Goal: Task Accomplishment & Management: Manage account settings

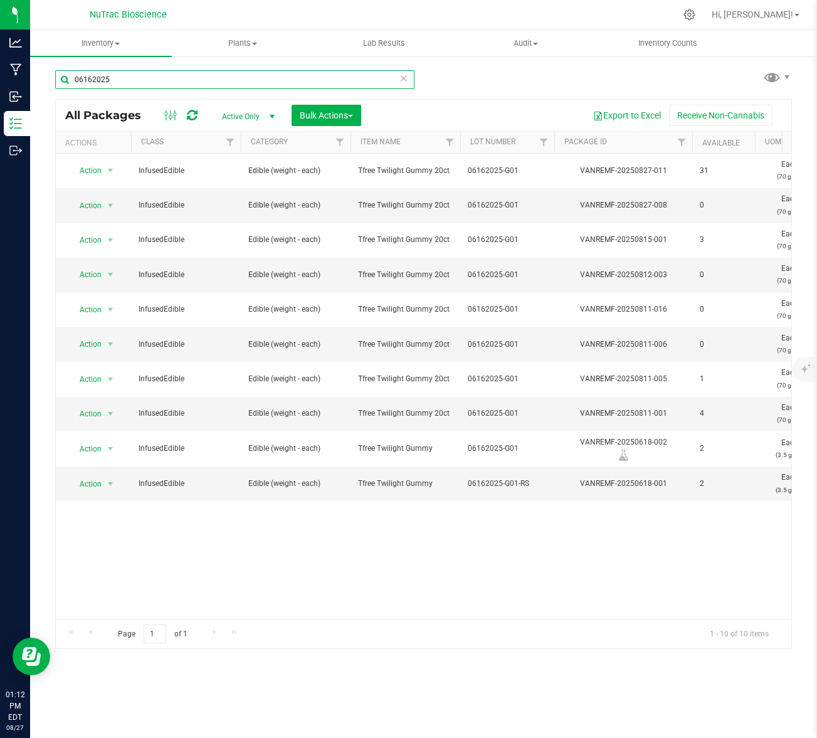
drag, startPoint x: 145, startPoint y: 70, endPoint x: 69, endPoint y: 75, distance: 76.0
click at [68, 74] on input "06162025" at bounding box center [234, 79] width 359 height 19
drag, startPoint x: 114, startPoint y: 80, endPoint x: 45, endPoint y: 79, distance: 69.6
click at [45, 79] on div "06162025 All Packages Active Only Active Only Lab Samples Locked All Bulk Actio…" at bounding box center [423, 246] width 787 height 383
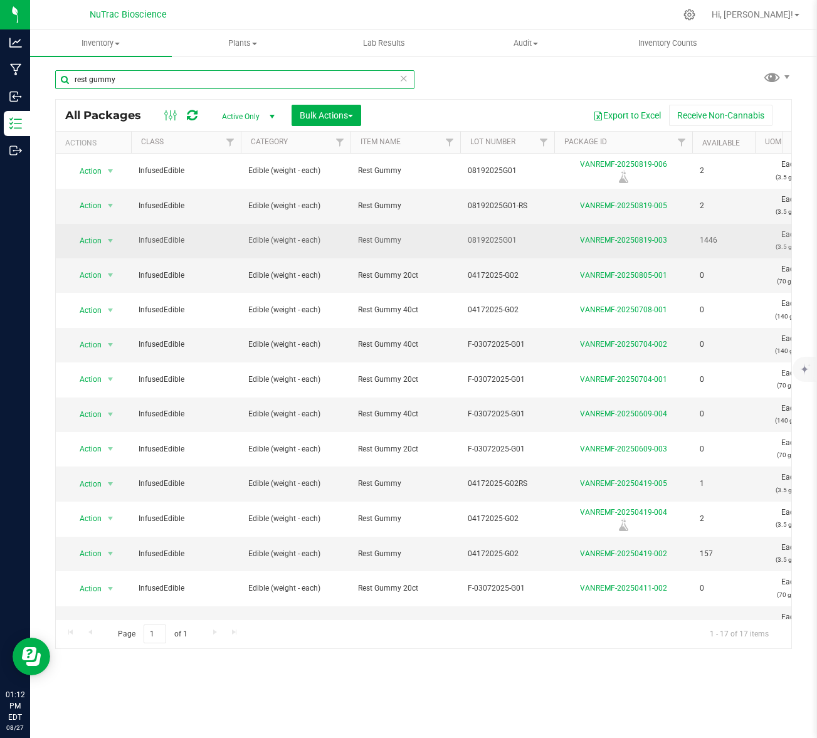
type input "rest gummy"
drag, startPoint x: 464, startPoint y: 242, endPoint x: 721, endPoint y: 243, distance: 257.2
click at [721, 243] on tr "Action Action Adjust qty Create package Edit attributes Global inventory Locate…" at bounding box center [718, 241] width 1324 height 35
click at [377, 242] on span "Rest Gummy" at bounding box center [405, 241] width 95 height 12
drag, startPoint x: 359, startPoint y: 240, endPoint x: 725, endPoint y: 248, distance: 365.8
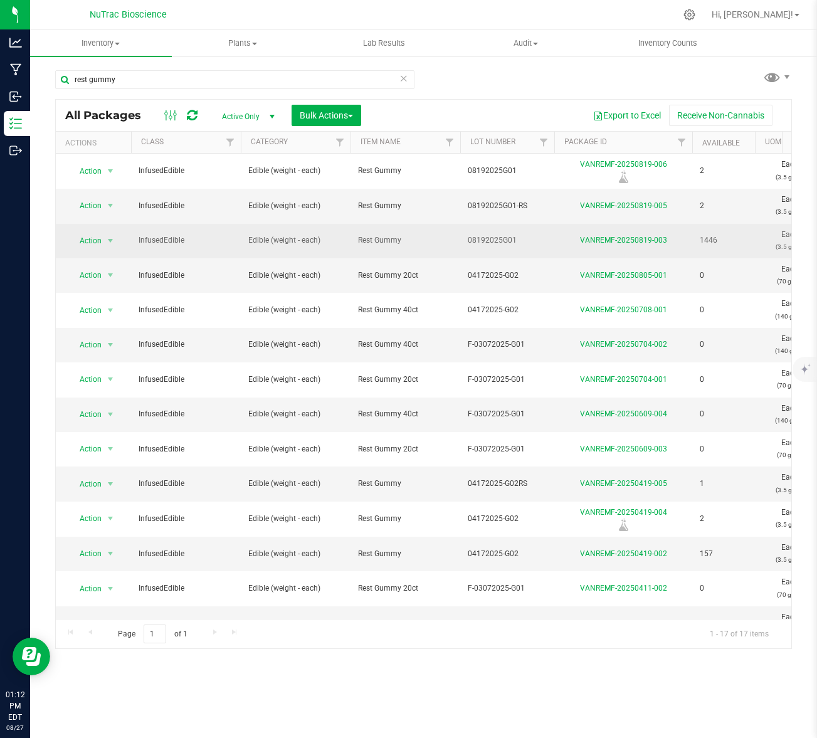
click at [725, 248] on tr "Action Action Adjust qty Create package Edit attributes Global inventory Locate…" at bounding box center [718, 241] width 1324 height 35
copy tr "Rest Gummy 08192025G01 VANREMF-20250819-003 1446"
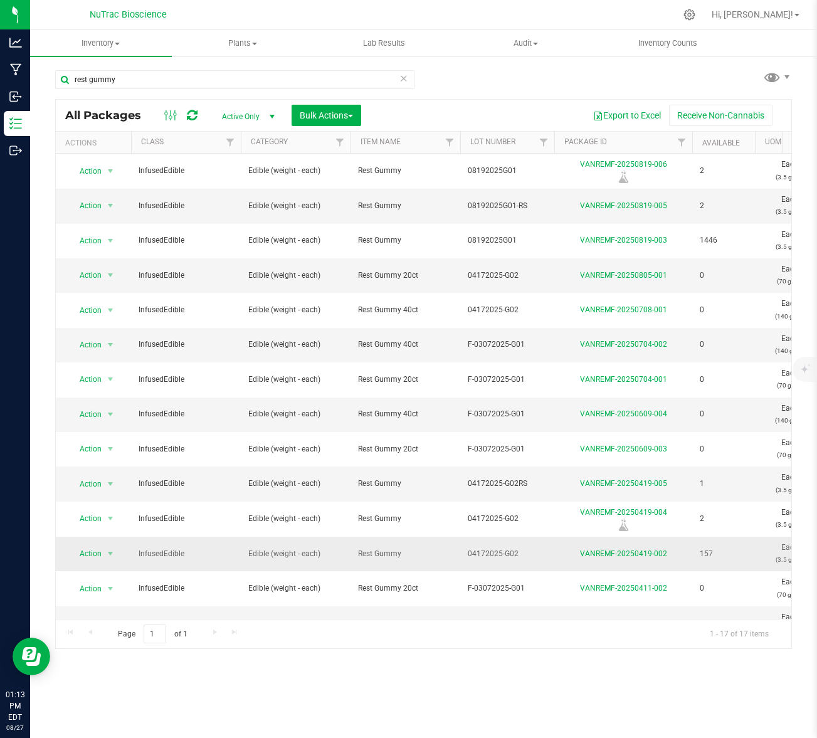
drag, startPoint x: 356, startPoint y: 553, endPoint x: 721, endPoint y: 553, distance: 364.5
click at [721, 553] on tr "Action Action Adjust qty Create package Edit attributes Global inventory Locate…" at bounding box center [718, 554] width 1324 height 35
copy tr "Rest Gummy 04172025-G02 VANREMF-20250419-002 157"
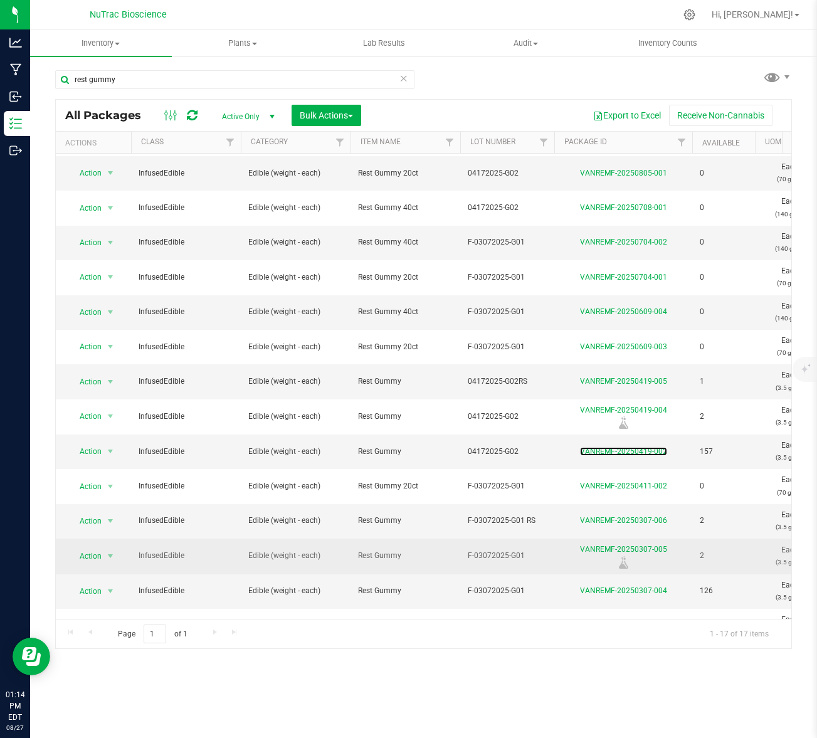
scroll to position [136, 0]
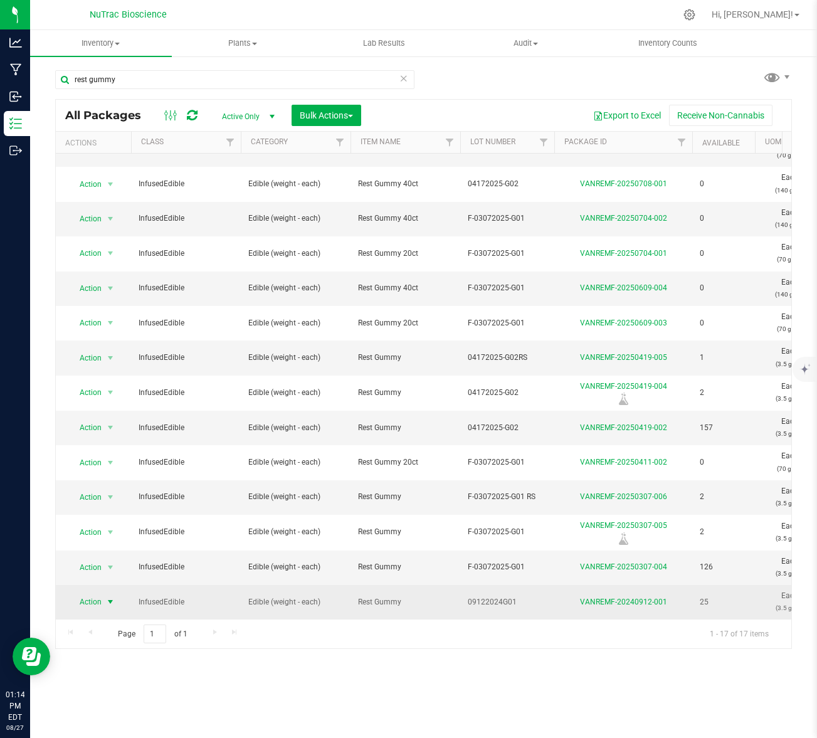
click at [104, 593] on span "select" at bounding box center [111, 602] width 16 height 18
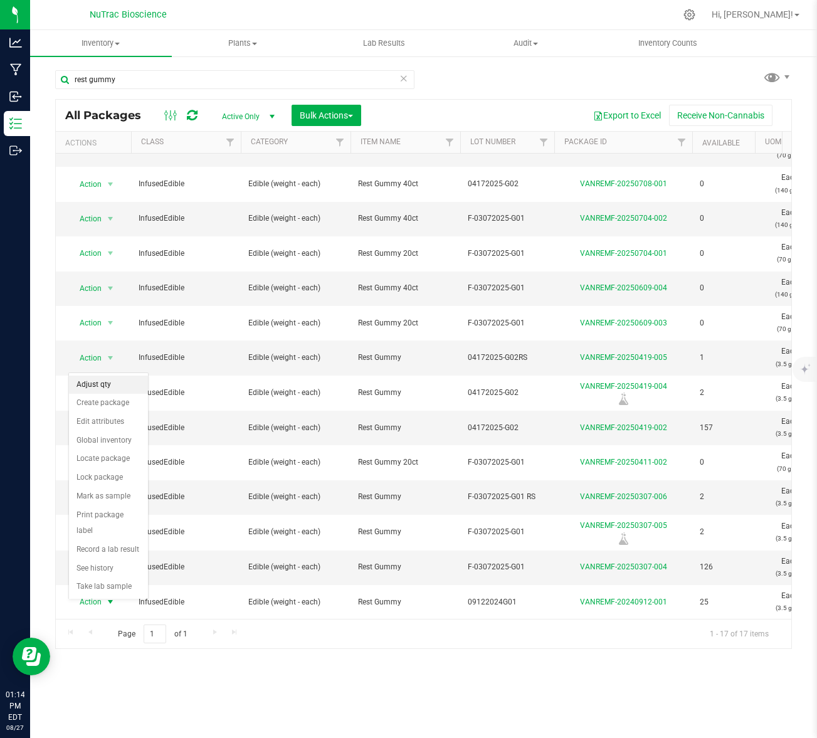
click at [109, 386] on li "Adjust qty" at bounding box center [108, 385] width 79 height 19
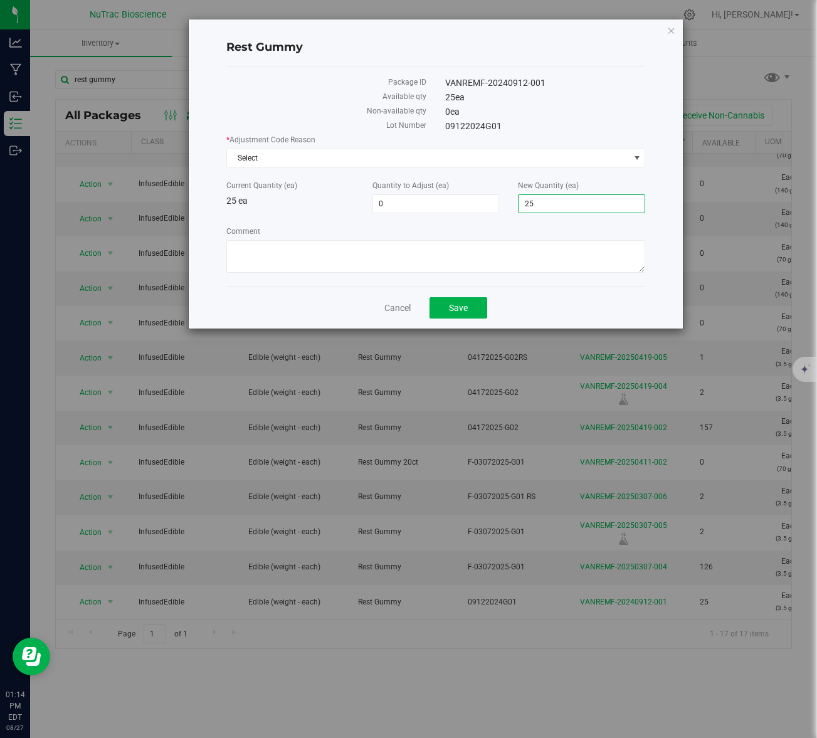
drag, startPoint x: 552, startPoint y: 201, endPoint x: 513, endPoint y: 208, distance: 39.4
click at [516, 206] on div "New Quantity (ea) 25 25" at bounding box center [582, 196] width 146 height 33
type input "0"
type input "-25"
type input "0"
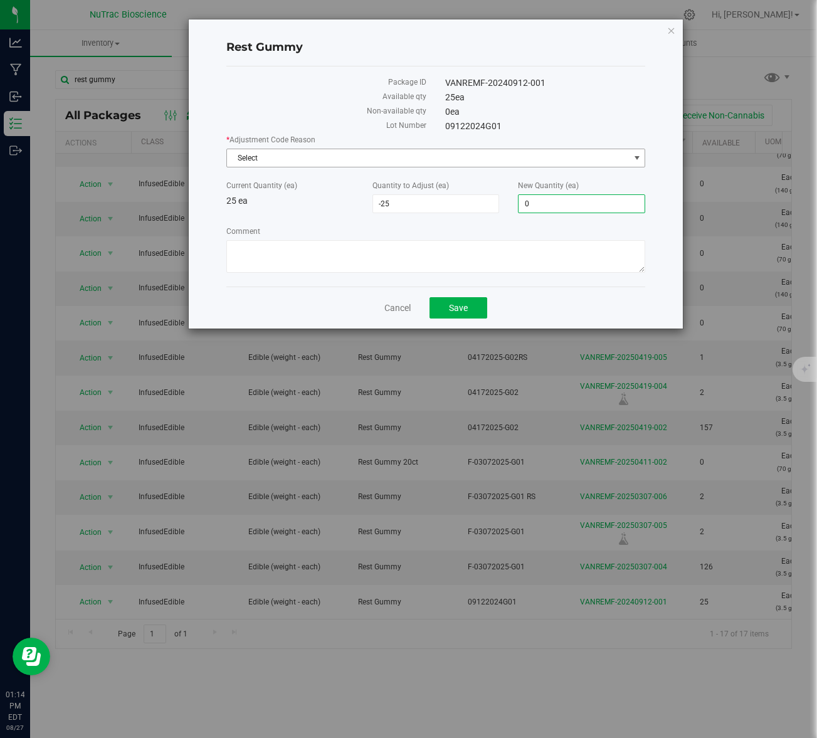
click at [440, 160] on span "Select" at bounding box center [428, 158] width 403 height 18
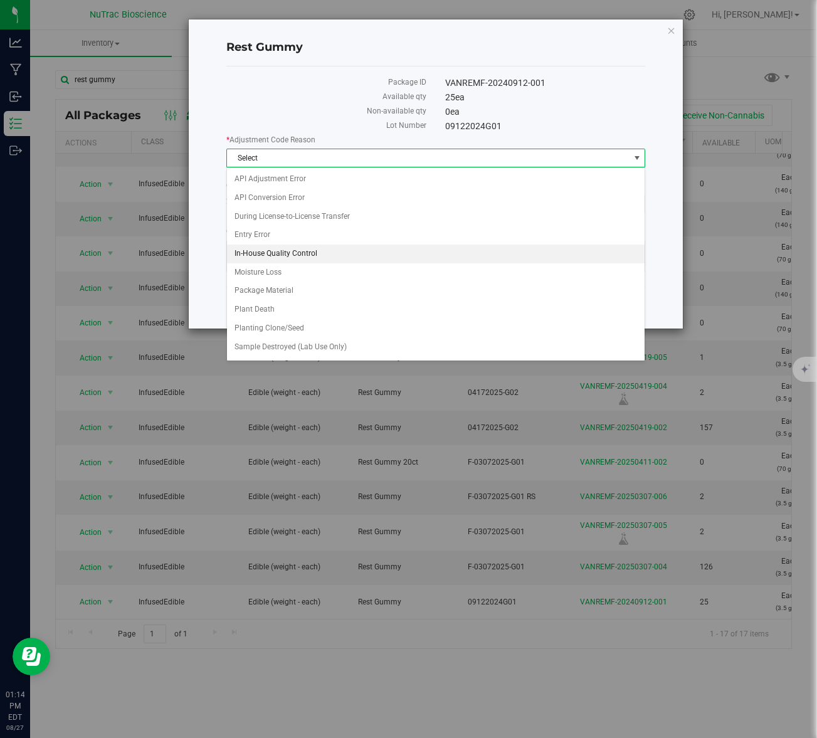
click at [321, 250] on li "In-House Quality Control" at bounding box center [436, 254] width 418 height 19
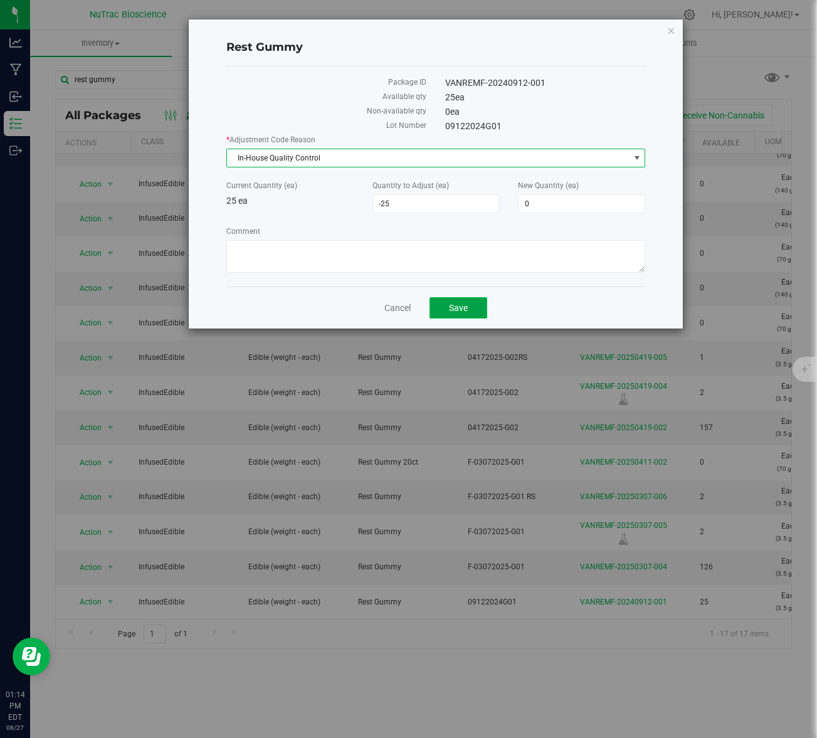
click at [469, 306] on button "Save" at bounding box center [459, 307] width 58 height 21
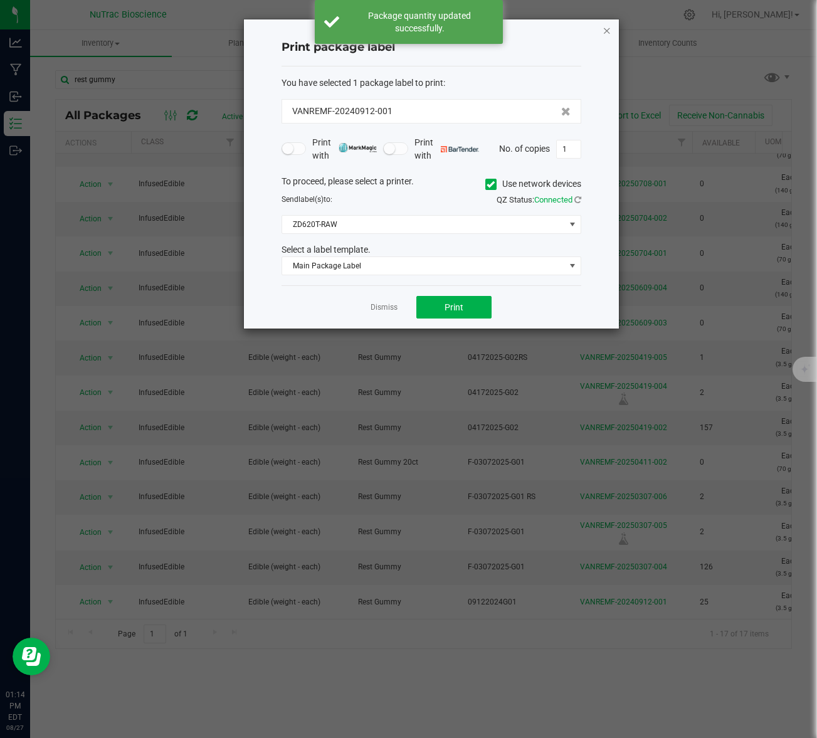
click at [607, 33] on icon "button" at bounding box center [607, 30] width 9 height 15
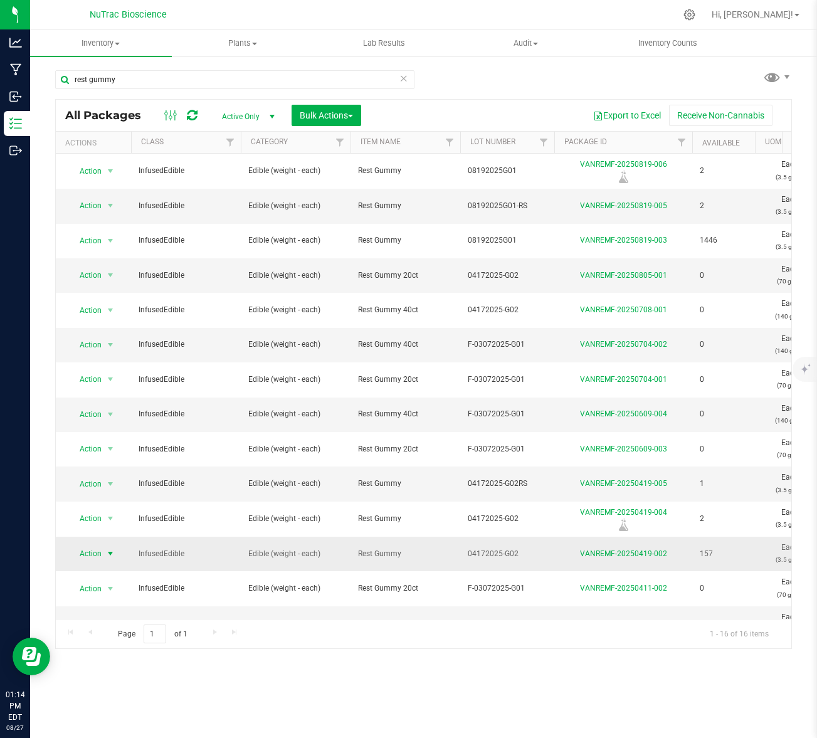
click at [102, 554] on span "Action" at bounding box center [85, 554] width 34 height 18
drag, startPoint x: 354, startPoint y: 555, endPoint x: 720, endPoint y: 555, distance: 365.7
click at [720, 555] on tr "Action Action Adjust qty Create package Edit attributes Global inventory Locate…" at bounding box center [718, 554] width 1324 height 35
copy tr "Rest Gummy 04172025-G02 VANREMF-20250419-002 157"
drag, startPoint x: 155, startPoint y: 82, endPoint x: 59, endPoint y: 77, distance: 96.1
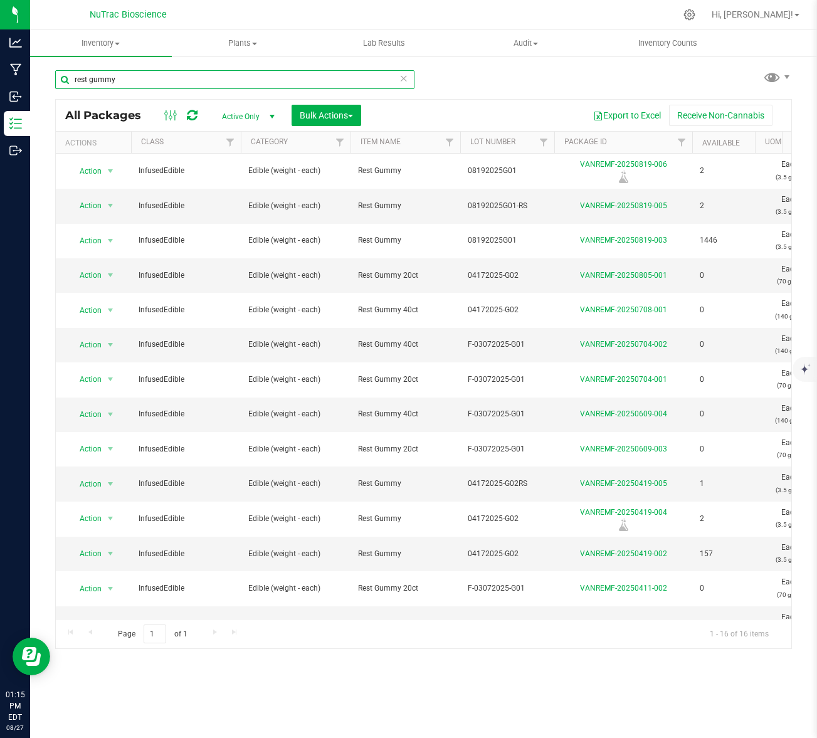
click at [59, 77] on input "rest gummy" at bounding box center [234, 79] width 359 height 19
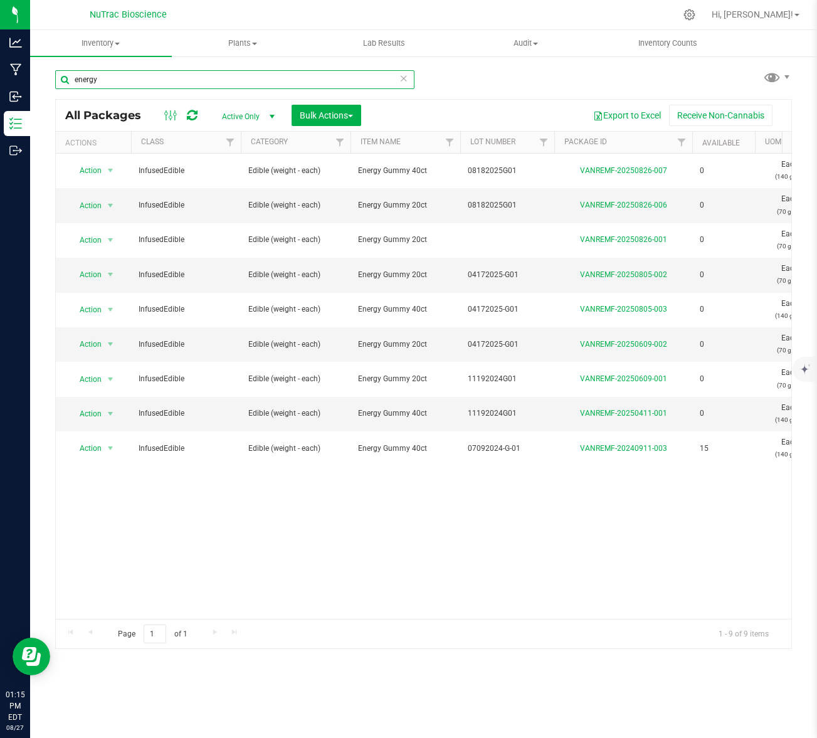
drag, startPoint x: 118, startPoint y: 82, endPoint x: 62, endPoint y: 77, distance: 56.1
click at [62, 77] on input "energy" at bounding box center [234, 79] width 359 height 19
click at [128, 82] on input "energy" at bounding box center [234, 79] width 359 height 19
drag, startPoint x: 124, startPoint y: 78, endPoint x: 72, endPoint y: 74, distance: 51.6
click at [72, 74] on input "energy" at bounding box center [234, 79] width 359 height 19
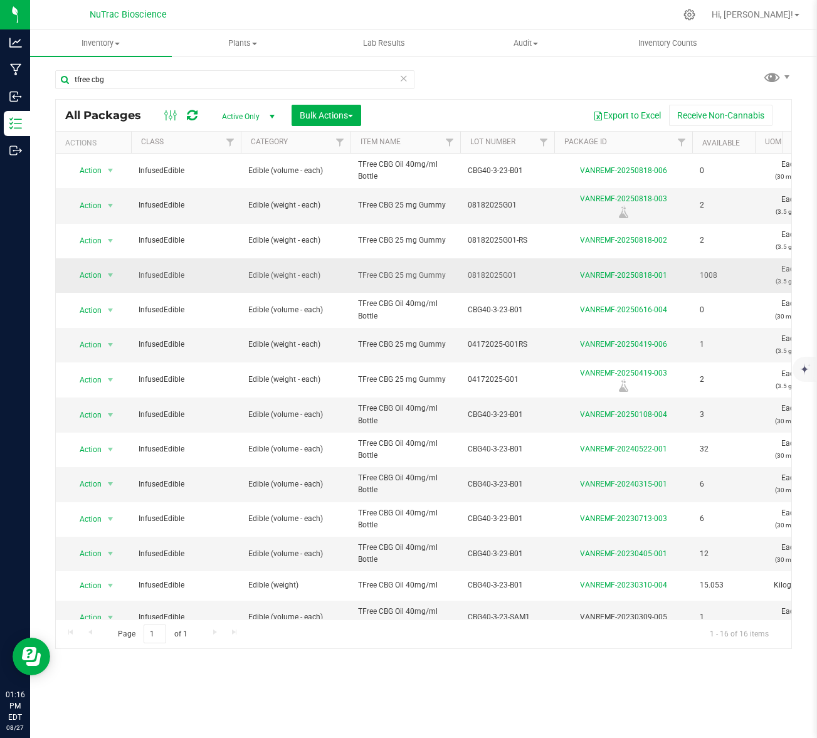
drag, startPoint x: 355, startPoint y: 274, endPoint x: 723, endPoint y: 278, distance: 368.2
click at [723, 278] on tr "Action Action Adjust qty Create package Edit attributes Global inventory Locate…" at bounding box center [718, 275] width 1324 height 35
copy tr "TFree CBG 25 mg Gummy 08182025G01 VANREMF-20250818-001 1008"
click at [361, 278] on span "TFree CBG 25 mg Gummy" at bounding box center [405, 276] width 95 height 12
drag, startPoint x: 360, startPoint y: 276, endPoint x: 447, endPoint y: 274, distance: 86.6
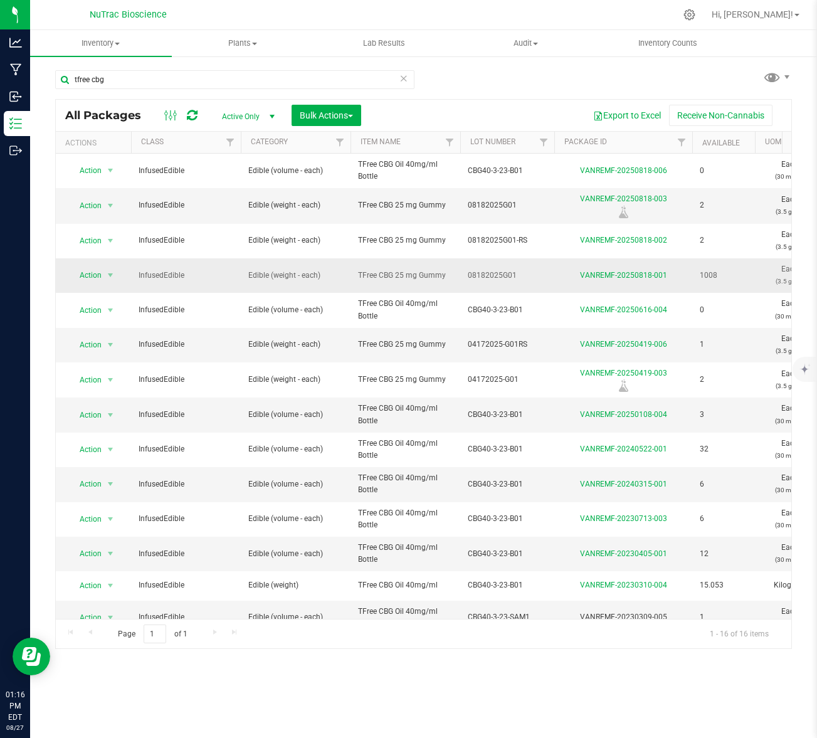
click at [447, 274] on span "TFree CBG 25 mg Gummy" at bounding box center [405, 276] width 95 height 12
copy span "TFree CBG 25 mg Gummy"
drag, startPoint x: 146, startPoint y: 76, endPoint x: 70, endPoint y: 78, distance: 75.3
click at [70, 78] on input "tfree cbg" at bounding box center [234, 79] width 359 height 19
paste input "TFree CBG 25 mg Gummy"
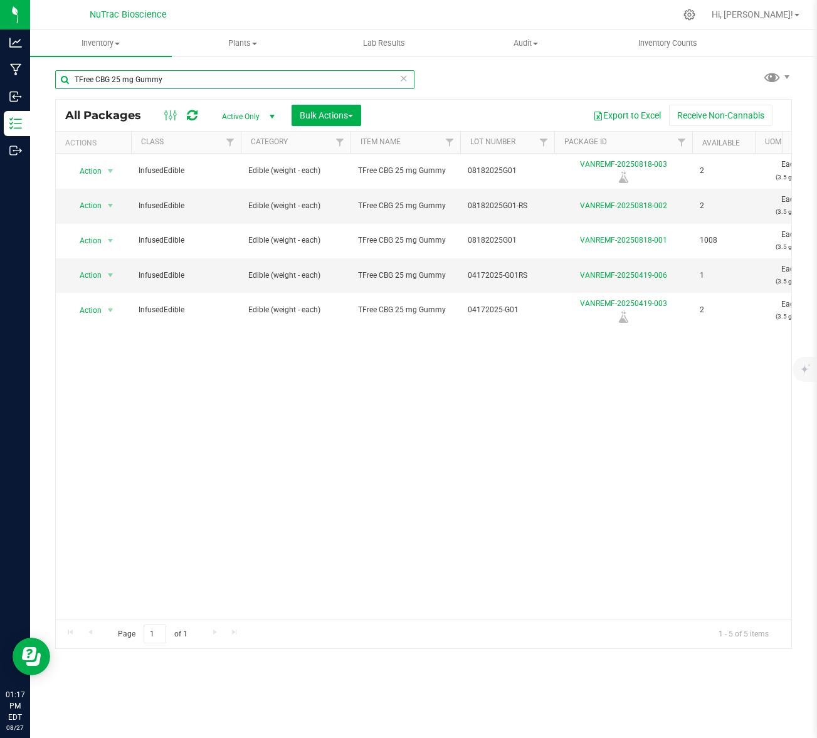
type input "TFree CBG 25 mg Gummy"
click at [406, 81] on icon at bounding box center [404, 77] width 9 height 15
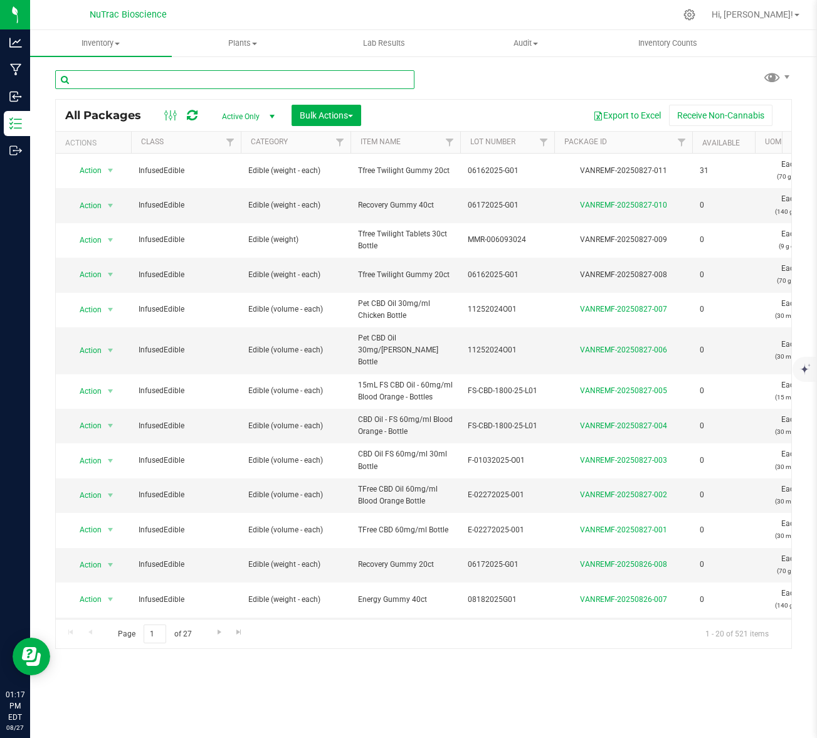
click at [211, 82] on input "text" at bounding box center [234, 79] width 359 height 19
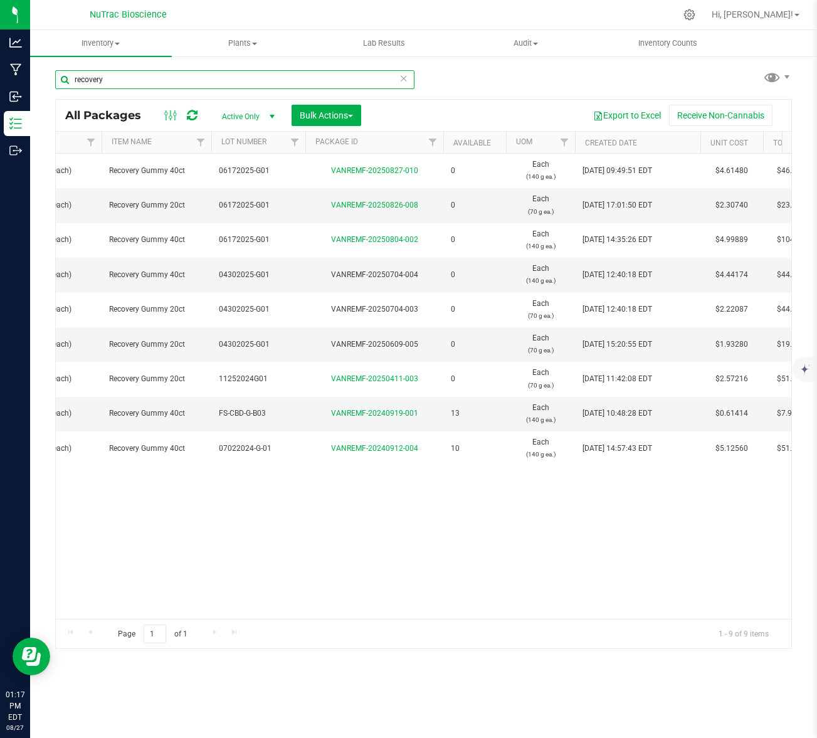
scroll to position [0, 317]
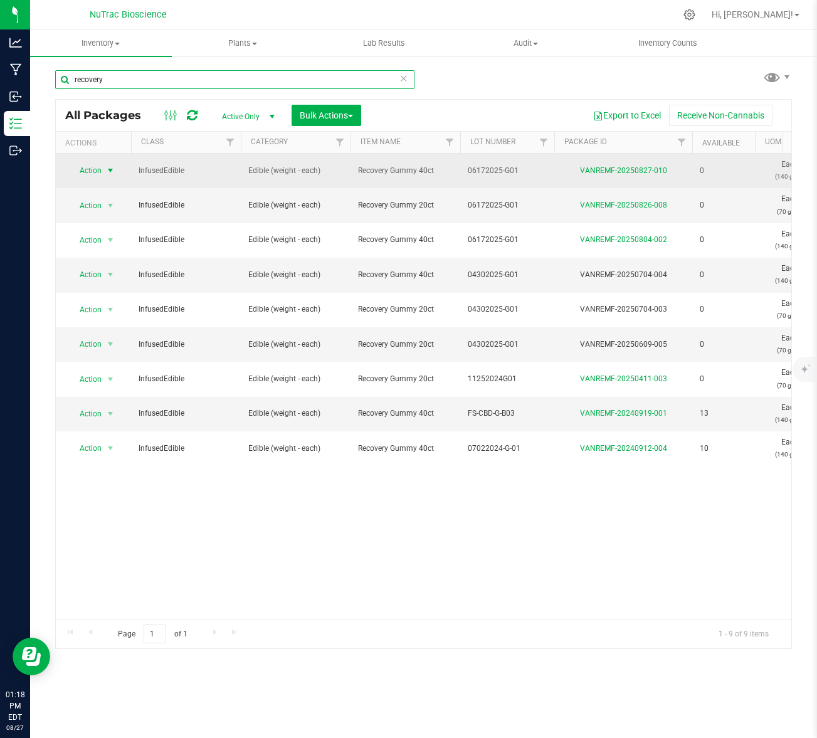
type input "recovery"
click at [97, 166] on span "Action" at bounding box center [85, 171] width 34 height 18
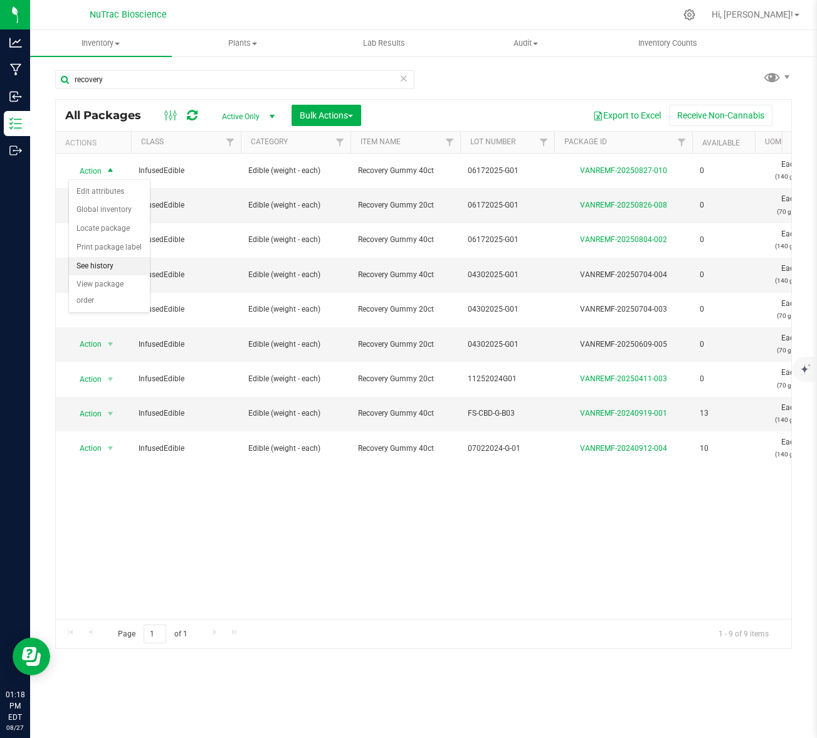
click at [112, 263] on li "See history" at bounding box center [109, 266] width 81 height 19
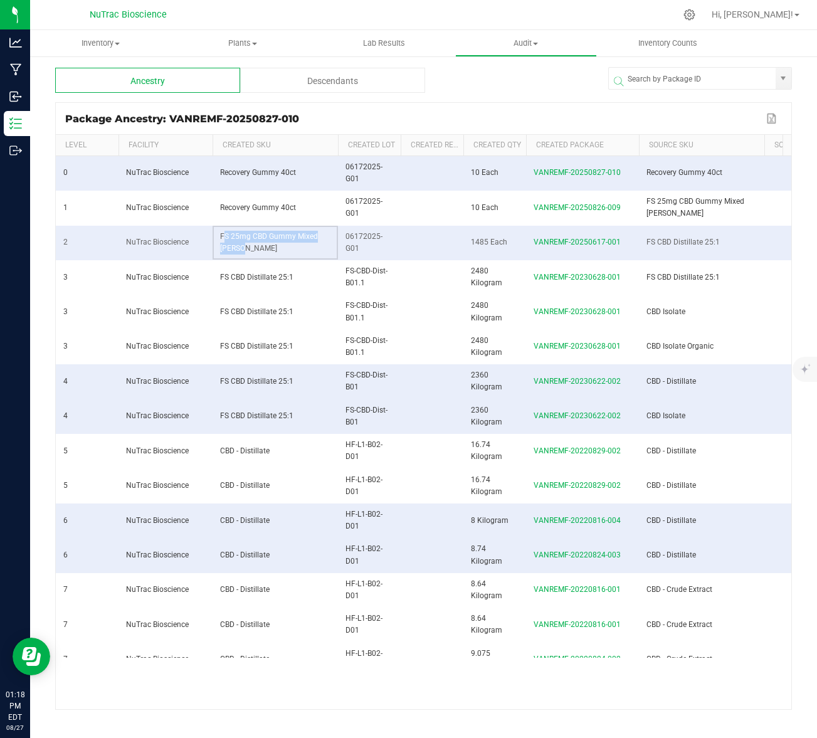
drag, startPoint x: 220, startPoint y: 236, endPoint x: 257, endPoint y: 248, distance: 38.9
click at [257, 248] on td "FS 25mg CBD Gummy Mixed [PERSON_NAME]" at bounding box center [275, 243] width 125 height 35
copy span "FS 25mg CBD Gummy Mixed [PERSON_NAME]"
drag, startPoint x: 659, startPoint y: 681, endPoint x: 654, endPoint y: 676, distance: 7.1
click at [659, 681] on kendo-grid-list "0 NuTrac Bioscience Recovery Gummy 40ct 06172025-G01 10 Each VANREMF-20250827-0…" at bounding box center [424, 432] width 736 height 553
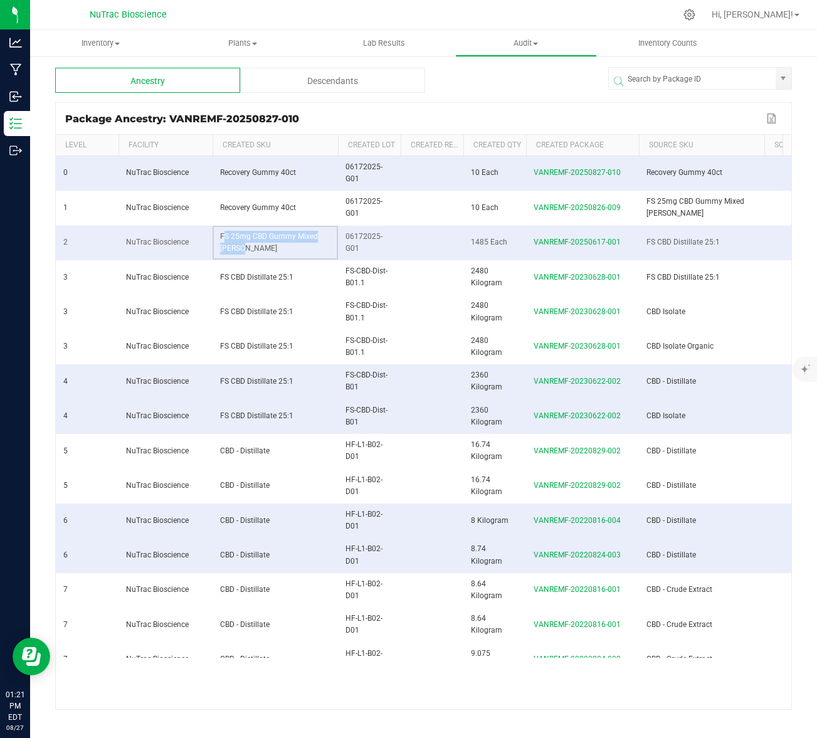
drag, startPoint x: 241, startPoint y: 234, endPoint x: 247, endPoint y: 247, distance: 14.3
click at [247, 247] on td "FS 25mg CBD Gummy Mixed [PERSON_NAME]" at bounding box center [275, 243] width 125 height 35
copy span "FS 25mg CBD Gummy Mixed [PERSON_NAME]"
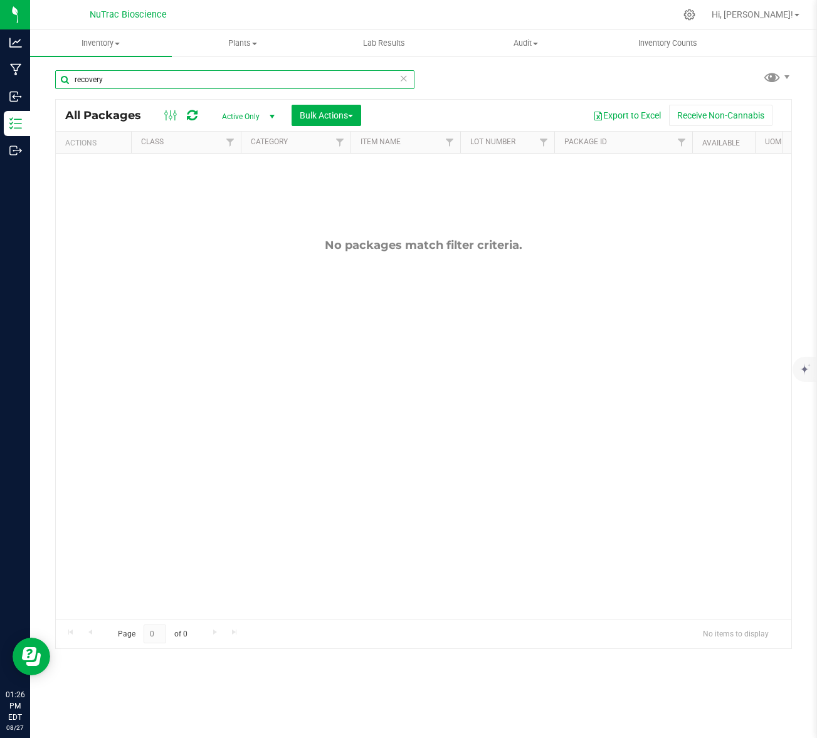
drag, startPoint x: 158, startPoint y: 78, endPoint x: 67, endPoint y: 78, distance: 91.0
click at [67, 78] on input "recovery" at bounding box center [234, 79] width 359 height 19
paste input "FS 25mg CBD Gummy Mixed Ber"
click at [220, 78] on input "FS 25mg CBD Gummy Mixed [PERSON_NAME]" at bounding box center [234, 79] width 359 height 19
drag, startPoint x: 212, startPoint y: 82, endPoint x: 56, endPoint y: 80, distance: 155.6
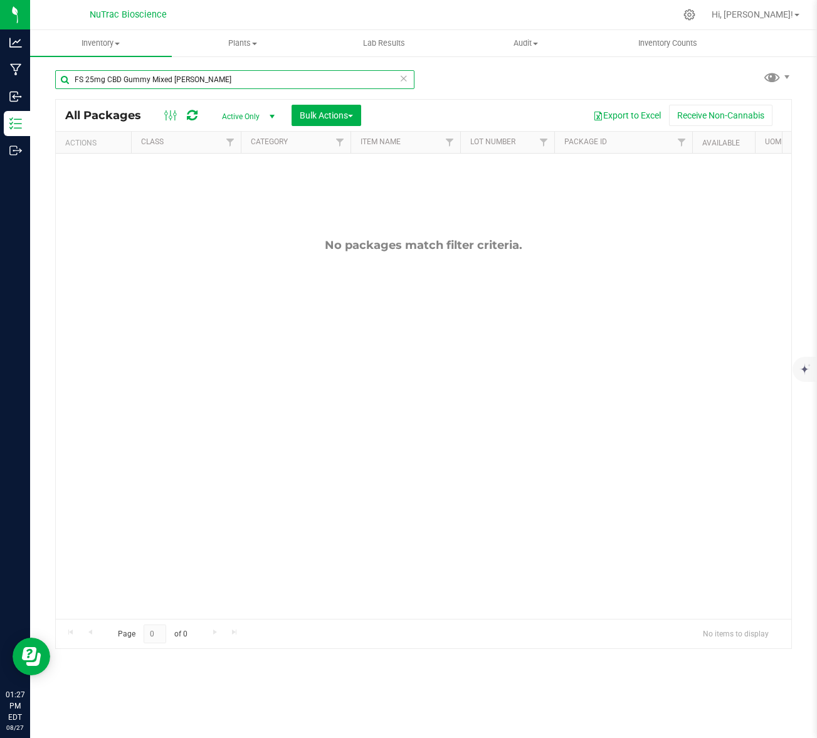
click at [56, 80] on input "FS 25mg CBD Gummy Mixed [PERSON_NAME]" at bounding box center [234, 79] width 359 height 19
drag, startPoint x: 138, startPoint y: 77, endPoint x: 53, endPoint y: 77, distance: 85.3
click at [53, 77] on div "tfree cbg 25 All Packages Active Only Active Only Lab Samples Locked All Bulk A…" at bounding box center [423, 246] width 787 height 383
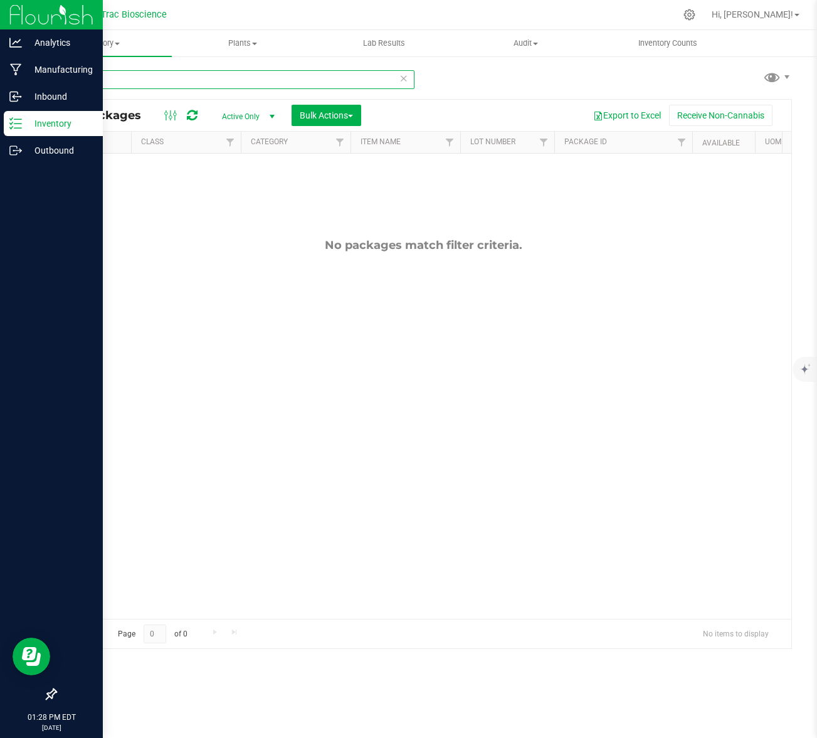
type input "energy"
click at [22, 124] on p "Inventory" at bounding box center [59, 123] width 75 height 15
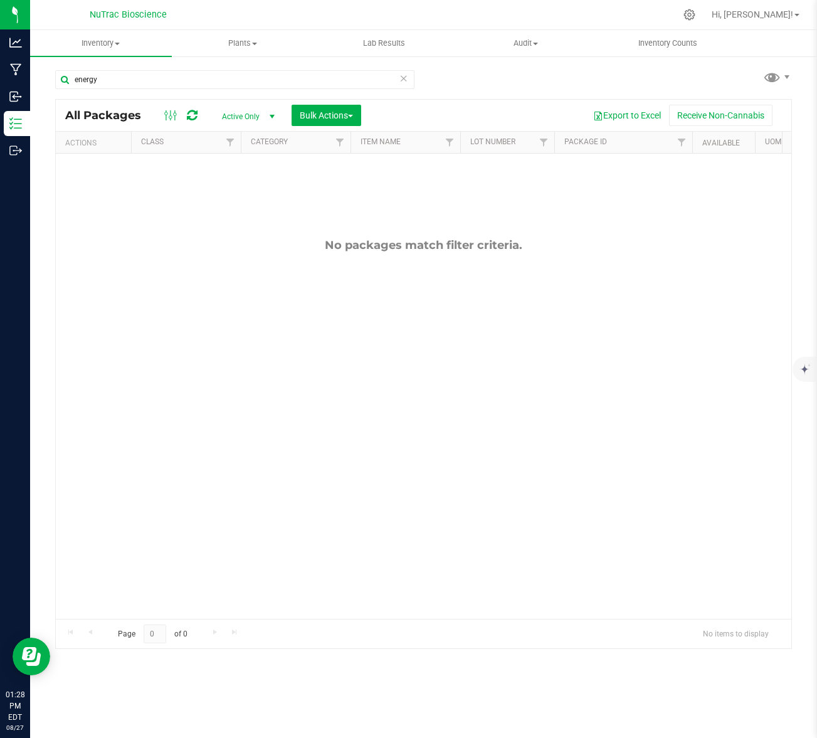
click at [401, 78] on icon at bounding box center [404, 77] width 9 height 15
click at [171, 81] on input "text" at bounding box center [234, 79] width 359 height 19
paste input "FS 25mg CBD Gummy Mixed Berry"
drag, startPoint x: 209, startPoint y: 81, endPoint x: 73, endPoint y: 75, distance: 135.6
click at [73, 75] on input "FS 25mg CBD Gummy Mixed Berry" at bounding box center [234, 79] width 359 height 19
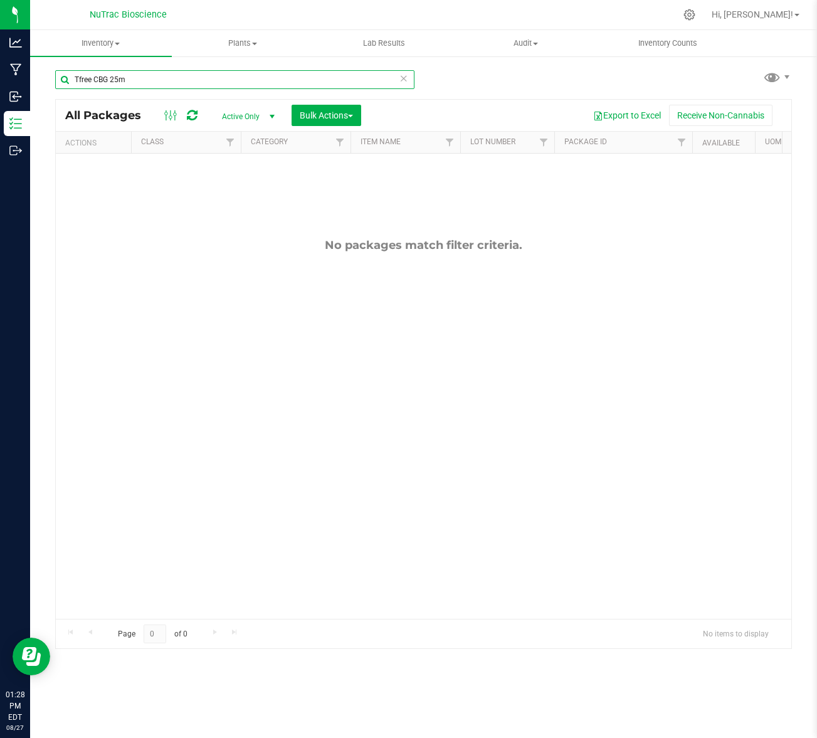
type input "Tfree CBG 25mg"
drag, startPoint x: 214, startPoint y: 82, endPoint x: 70, endPoint y: 74, distance: 143.8
click at [70, 74] on input "Tfree CBG 25mg" at bounding box center [234, 79] width 359 height 19
type input "rest"
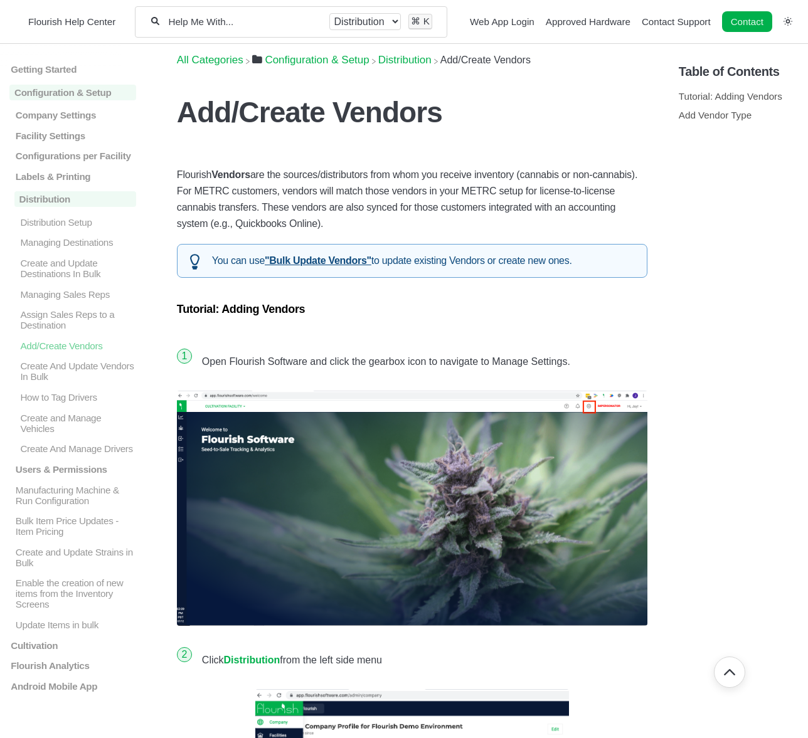
scroll to position [1625, 0]
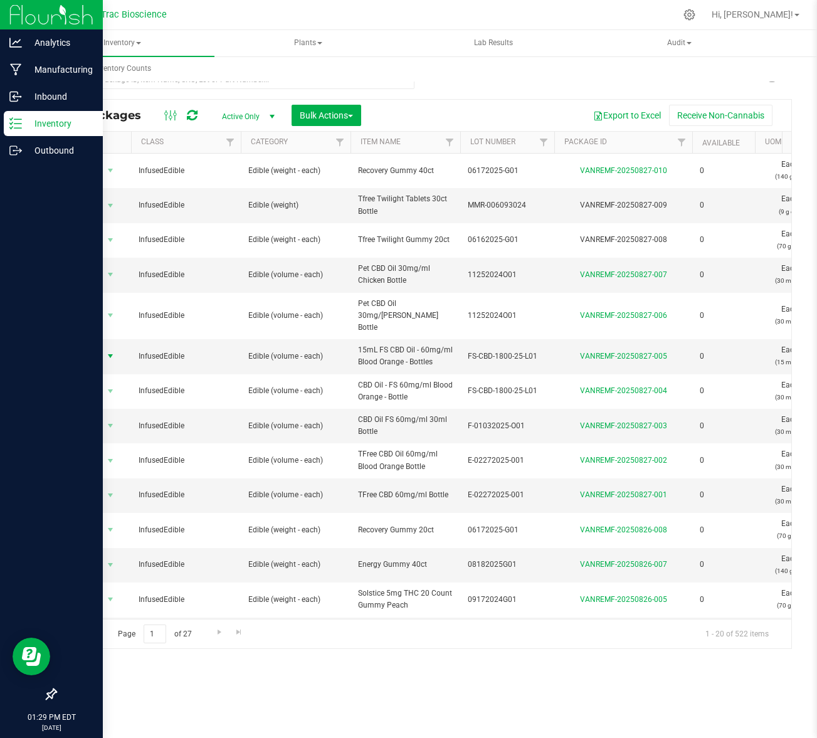
click at [33, 124] on p "Inventory" at bounding box center [59, 123] width 75 height 15
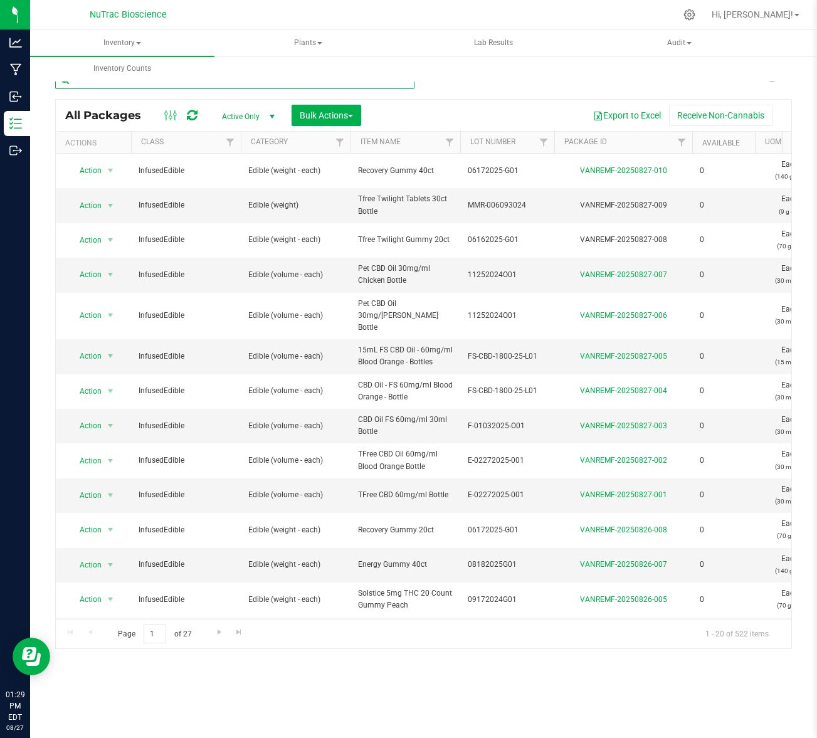
click at [167, 83] on input "text" at bounding box center [234, 79] width 359 height 19
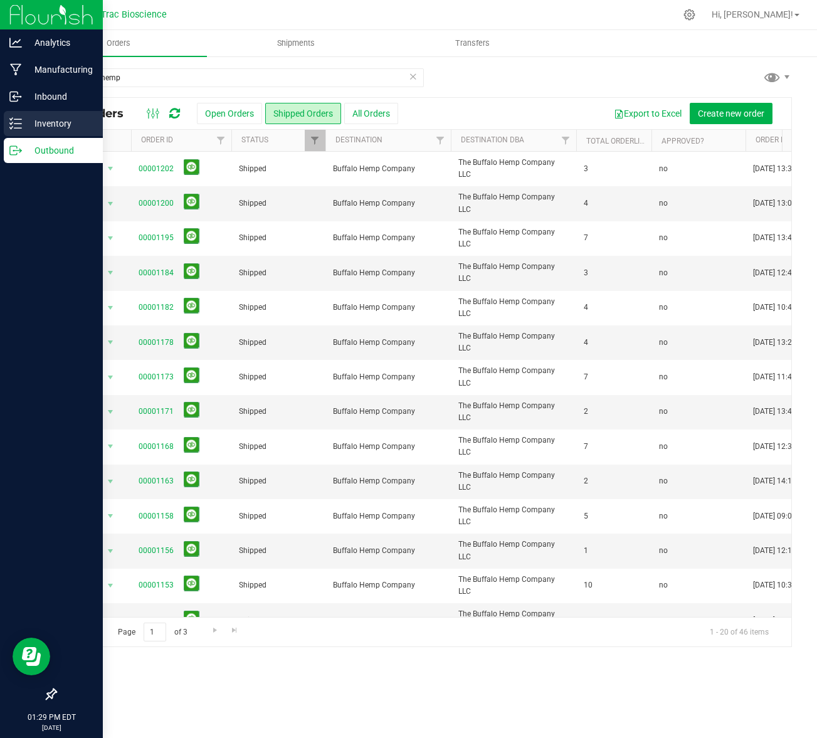
click at [50, 125] on p "Inventory" at bounding box center [59, 123] width 75 height 15
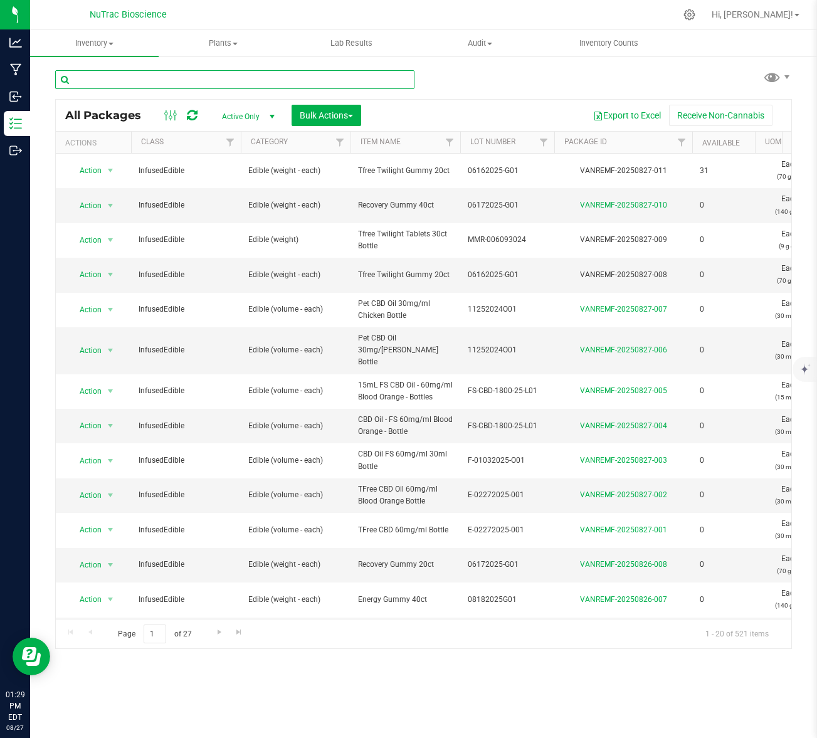
click at [226, 81] on input "text" at bounding box center [234, 79] width 359 height 19
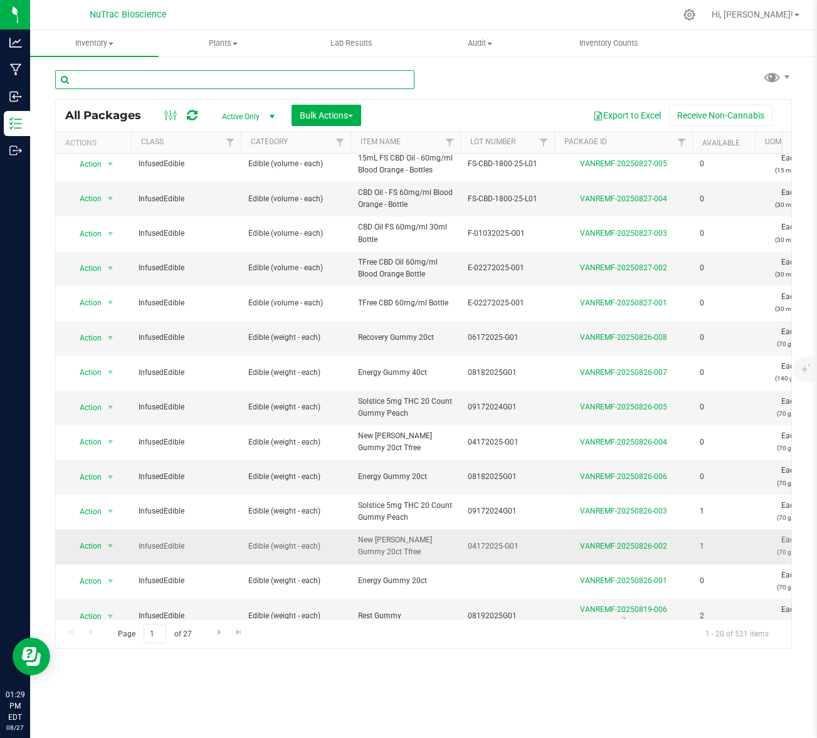
scroll to position [203, 0]
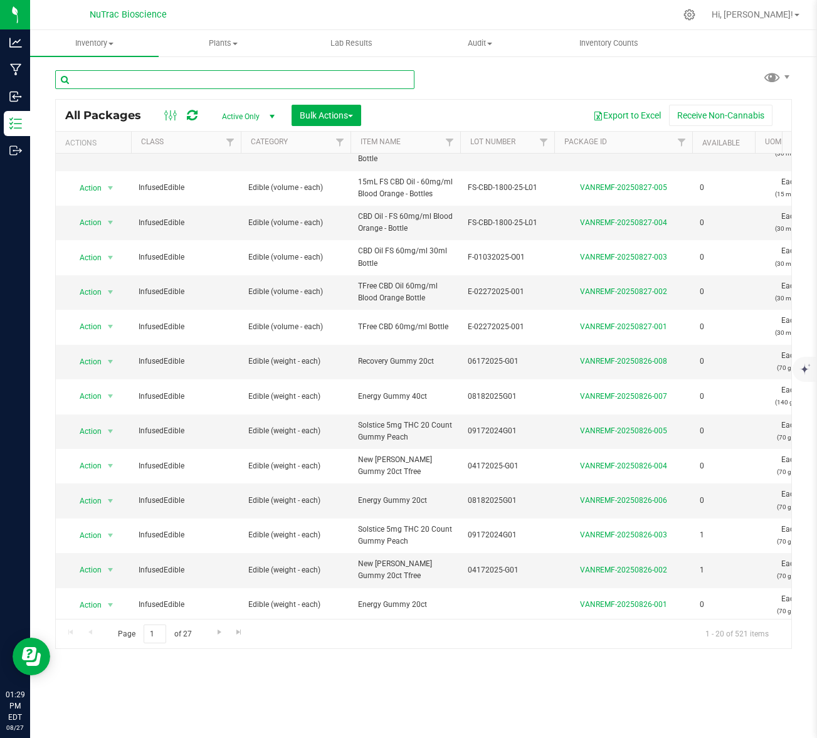
click at [135, 78] on input "text" at bounding box center [234, 79] width 359 height 19
paste input "FS 25mg CBD Gummy Mixed [PERSON_NAME]"
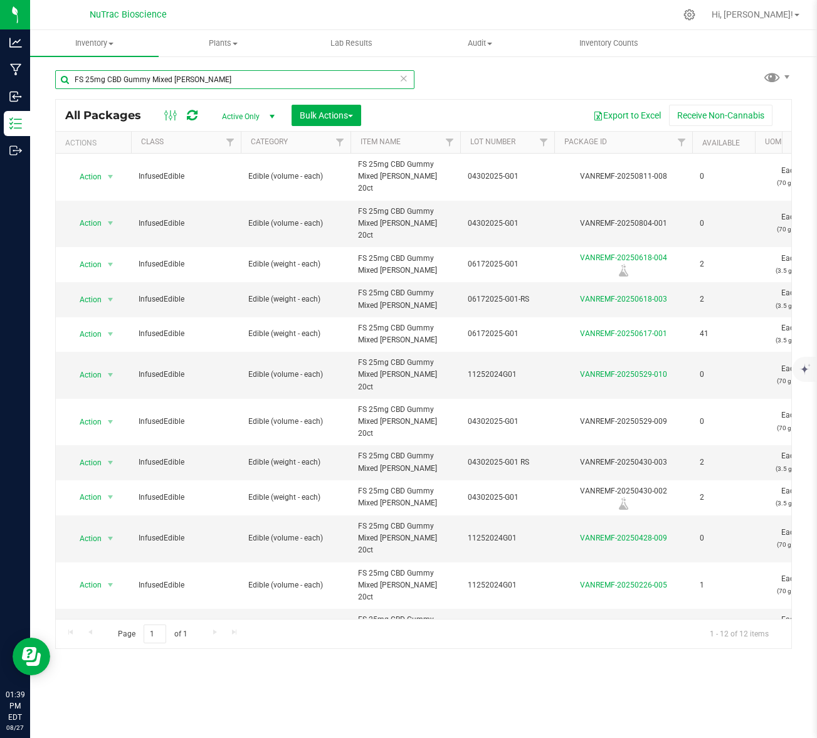
type input "FS 25mg CBD Gummy Mixed [PERSON_NAME]"
